Goal: Task Accomplishment & Management: Manage account settings

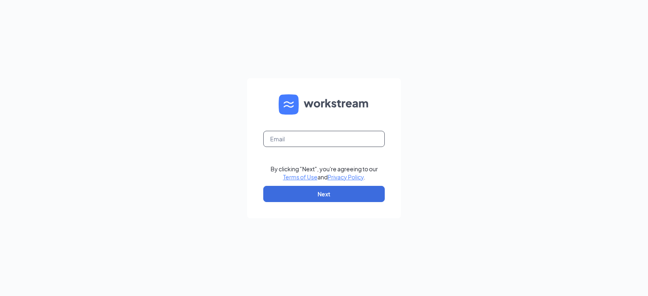
click at [321, 139] on input "text" at bounding box center [324, 139] width 122 height 16
type input "[EMAIL_ADDRESS][DOMAIN_NAME]"
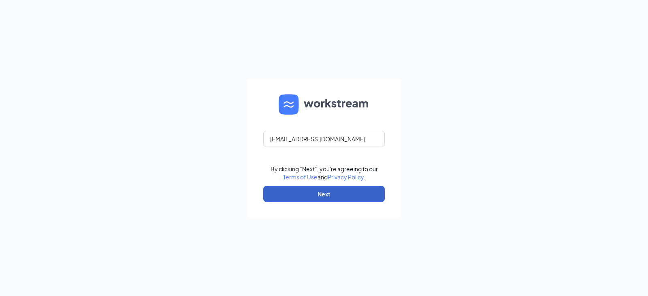
click at [324, 193] on button "Next" at bounding box center [324, 194] width 122 height 16
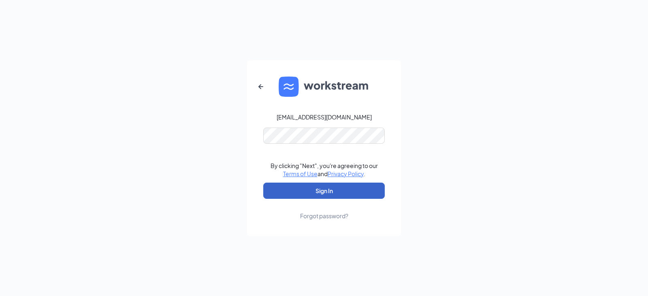
click at [333, 190] on button "Sign In" at bounding box center [324, 191] width 122 height 16
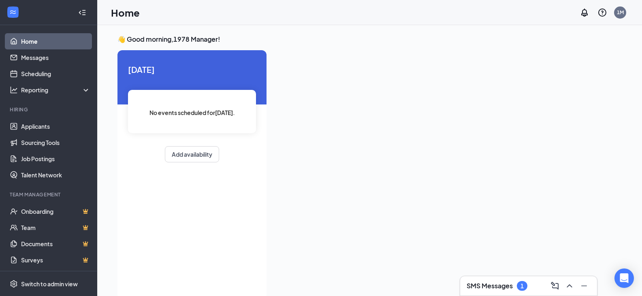
click at [489, 284] on h3 "SMS Messages" at bounding box center [490, 286] width 46 height 9
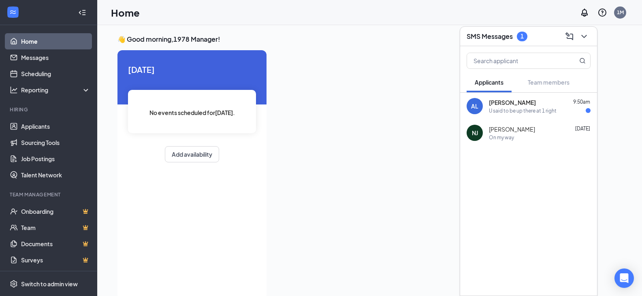
click at [512, 109] on div "U said to be up there at 1 right" at bounding box center [523, 110] width 68 height 7
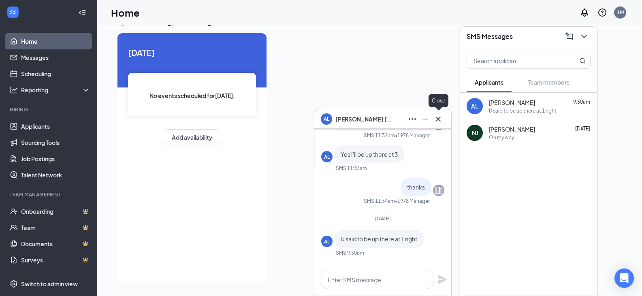
click at [439, 118] on icon "Cross" at bounding box center [439, 119] width 10 height 10
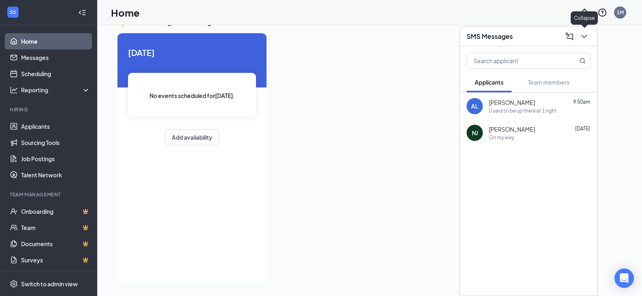
click at [586, 37] on icon "ChevronDown" at bounding box center [585, 37] width 10 height 10
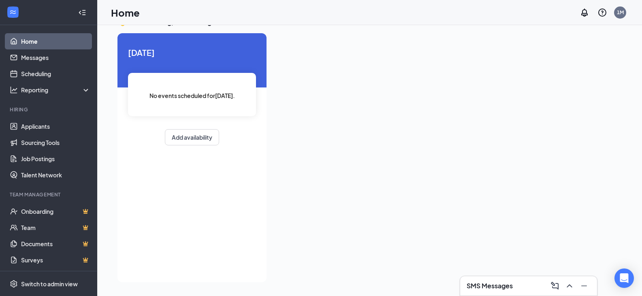
click at [368, 135] on div at bounding box center [447, 155] width 349 height 244
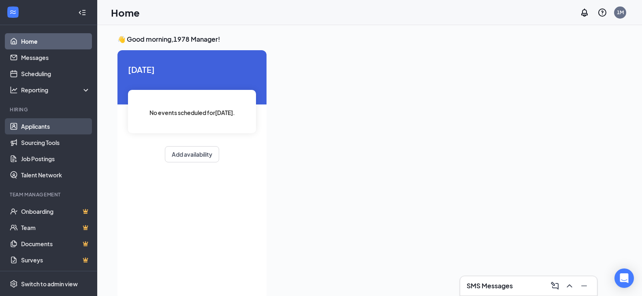
click at [44, 125] on link "Applicants" at bounding box center [55, 126] width 69 height 16
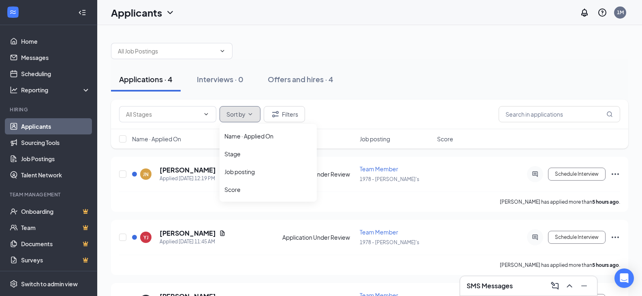
click at [251, 114] on icon "ChevronDown" at bounding box center [251, 114] width 4 height 2
click at [203, 113] on span at bounding box center [205, 114] width 8 height 6
click at [123, 138] on input "checkbox" at bounding box center [122, 138] width 7 height 7
checkbox input "true"
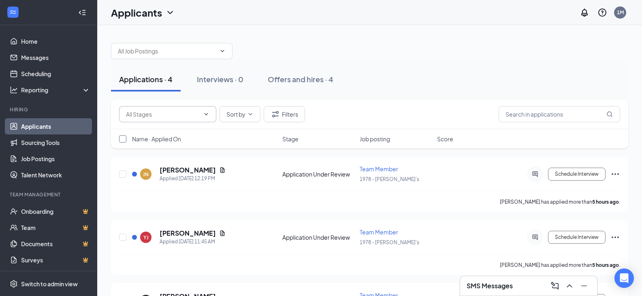
checkbox input "true"
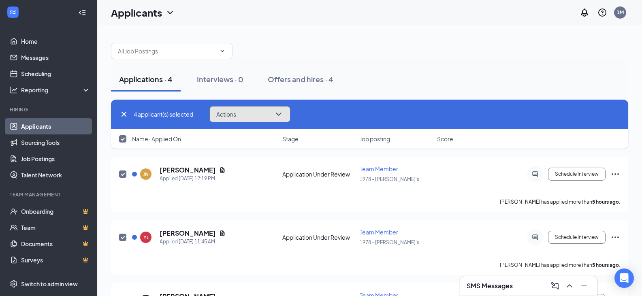
click at [281, 109] on button "Actions" at bounding box center [250, 114] width 81 height 16
click at [334, 100] on div "4 applicant(s) selected Actions Send SMS Send email Move to stage Move to anoth…" at bounding box center [370, 115] width 518 height 30
click at [209, 148] on div "Name · Applied On Stage Job posting Score" at bounding box center [370, 138] width 518 height 19
click at [124, 113] on icon "Cross" at bounding box center [124, 114] width 10 height 10
checkbox input "false"
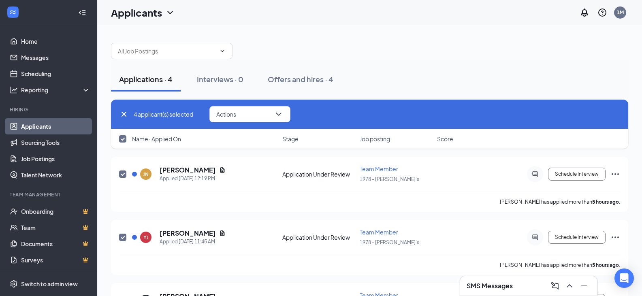
checkbox input "false"
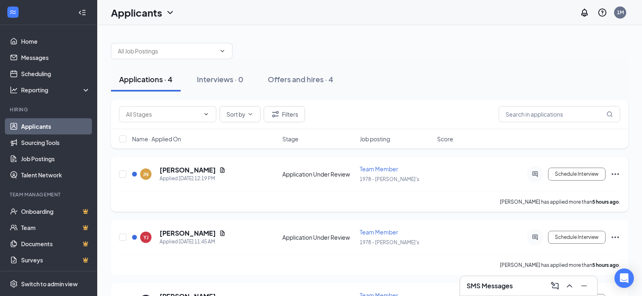
click at [243, 158] on div "JN Juan Navarro Applied Today 12:19 PM Application Under Review Team Member 197…" at bounding box center [370, 184] width 518 height 55
click at [224, 51] on icon "ChevronDown" at bounding box center [222, 51] width 6 height 6
click at [359, 56] on div "Shift Manager (1978 - Arby's) Team Member (1978 - Arby's) Assistant Manager (19…" at bounding box center [370, 47] width 518 height 24
